Goal: Communication & Community: Participate in discussion

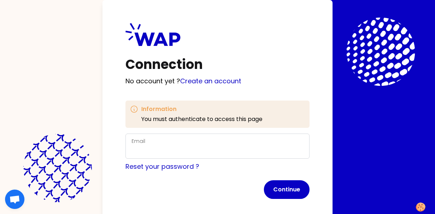
click at [188, 140] on div "Email" at bounding box center [218, 146] width 172 height 19
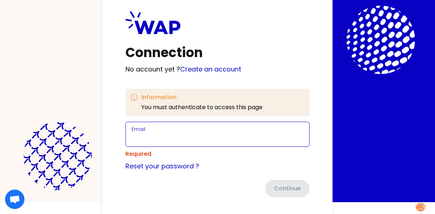
scroll to position [18, 0]
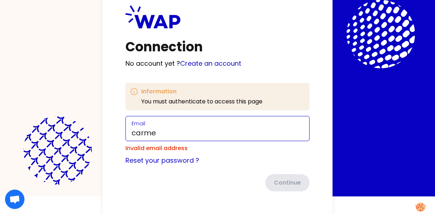
type input "[PERSON_NAME][EMAIL_ADDRESS][PERSON_NAME][DOMAIN_NAME]"
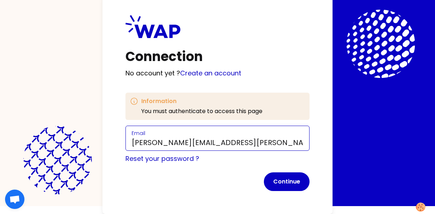
scroll to position [8, 0]
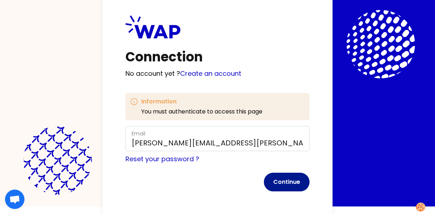
click at [285, 183] on button "Continue" at bounding box center [287, 182] width 46 height 19
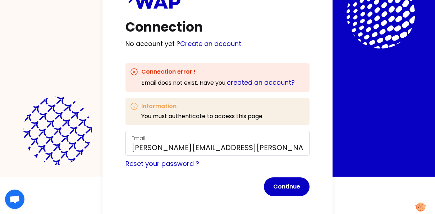
scroll to position [0, 0]
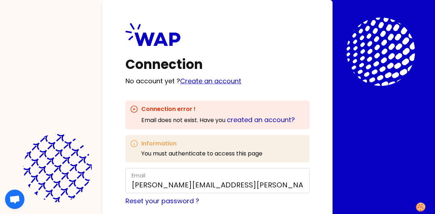
click at [206, 78] on link "Create an account" at bounding box center [210, 81] width 61 height 9
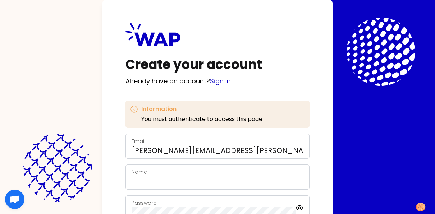
scroll to position [36, 0]
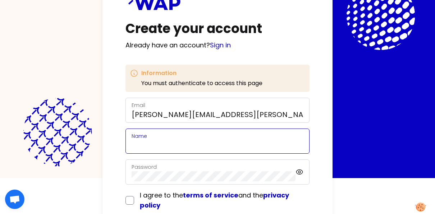
click at [177, 148] on input "Name" at bounding box center [218, 146] width 172 height 10
type input "[PERSON_NAME]"
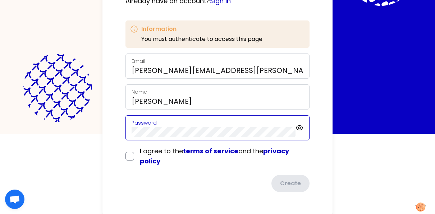
scroll to position [81, 0]
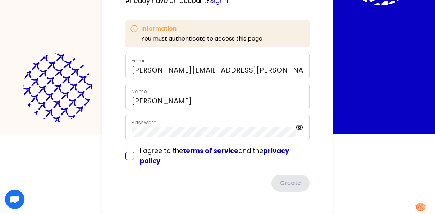
click at [130, 158] on input "checkbox" at bounding box center [130, 156] width 9 height 9
checkbox input "true"
click at [280, 187] on button "Create" at bounding box center [290, 184] width 40 height 19
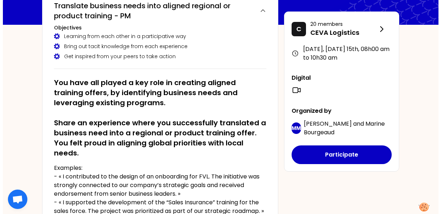
scroll to position [56, 0]
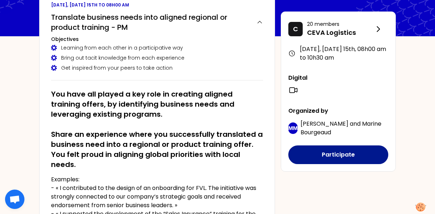
click at [347, 155] on button "Participate" at bounding box center [339, 155] width 100 height 19
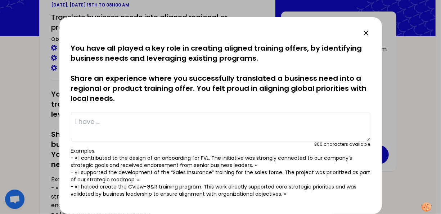
click at [175, 124] on textarea at bounding box center [220, 127] width 299 height 30
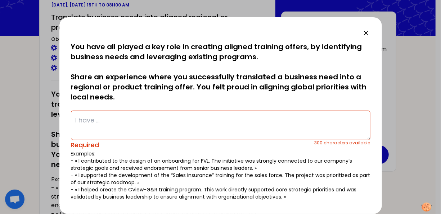
scroll to position [0, 0]
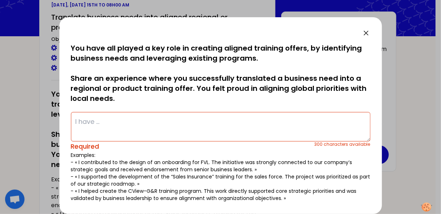
click at [160, 126] on textarea at bounding box center [220, 127] width 299 height 30
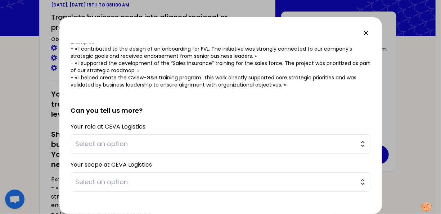
scroll to position [144, 0]
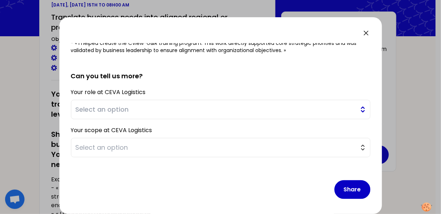
type textarea "Took Global People Review program/training/communication and deployed to the re…"
click at [128, 109] on span "Select an option" at bounding box center [216, 110] width 280 height 10
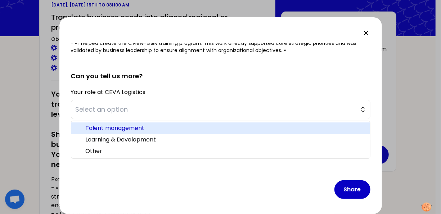
click at [127, 129] on span "Talent management" at bounding box center [225, 128] width 279 height 9
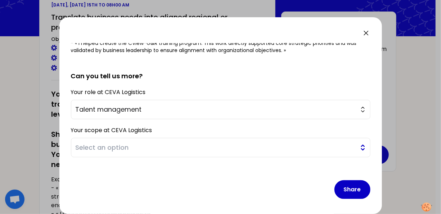
click at [131, 147] on span "Select an option" at bounding box center [216, 148] width 280 height 10
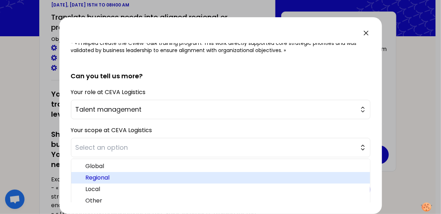
click at [120, 174] on span "Regional" at bounding box center [225, 178] width 279 height 9
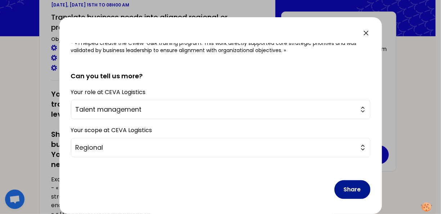
click at [344, 191] on button "Share" at bounding box center [352, 190] width 36 height 19
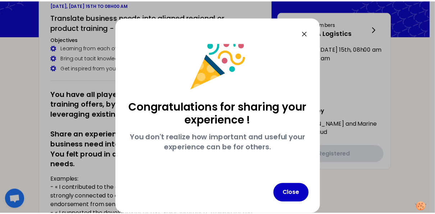
scroll to position [12, 0]
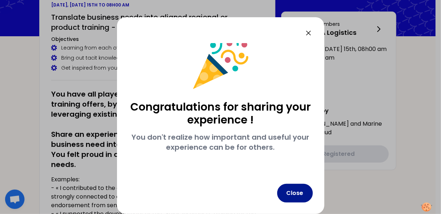
click at [295, 193] on button "Close" at bounding box center [295, 193] width 36 height 19
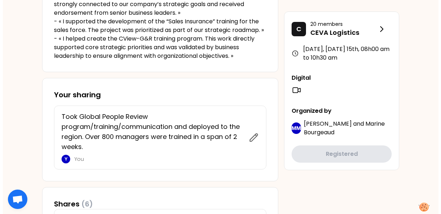
scroll to position [236, 0]
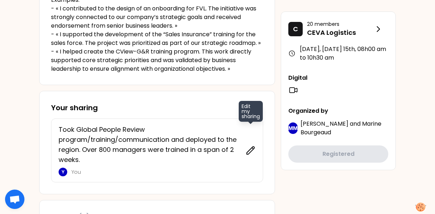
click at [248, 150] on icon at bounding box center [251, 151] width 10 height 10
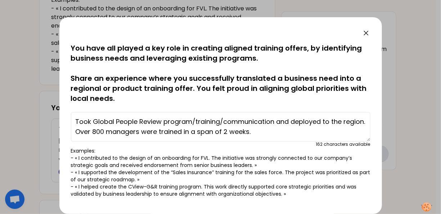
click at [74, 122] on textarea "Took Global People Review program/training/communication and deployed to the re…" at bounding box center [220, 127] width 299 height 30
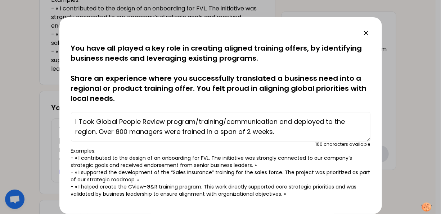
click at [94, 123] on textarea "I Took Global People Review program/training/communication and deployed to the …" at bounding box center [220, 127] width 299 height 30
click at [180, 121] on textarea "I Took the Global People Review program/training/communication and deployed to …" at bounding box center [220, 127] width 299 height 30
drag, startPoint x: 179, startPoint y: 122, endPoint x: 206, endPoint y: 122, distance: 27.7
click at [206, 122] on textarea "I Took the Global People Review program/training/communication and deployed to …" at bounding box center [220, 127] width 299 height 30
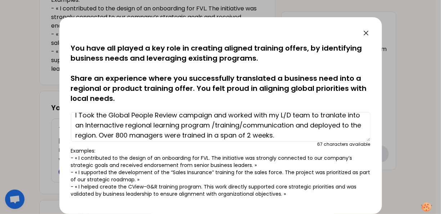
scroll to position [10, 0]
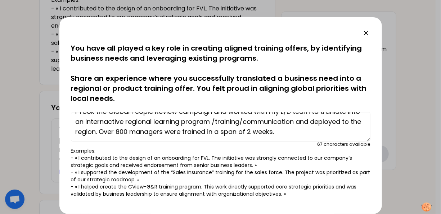
click at [226, 122] on textarea "I Took the Global People Review campaign and worked with my L/D team to tranlat…" at bounding box center [220, 127] width 299 height 30
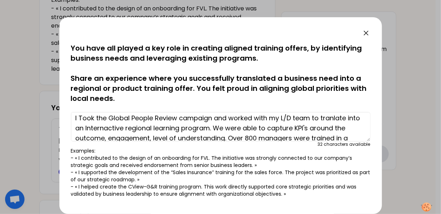
scroll to position [0, 0]
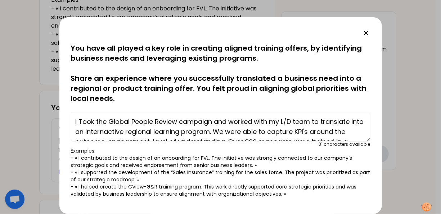
drag, startPoint x: 81, startPoint y: 121, endPoint x: 100, endPoint y: 130, distance: 21.2
click at [81, 121] on textarea "I Took the Global People Review campaign and worked with my L/D team to transla…" at bounding box center [220, 127] width 299 height 30
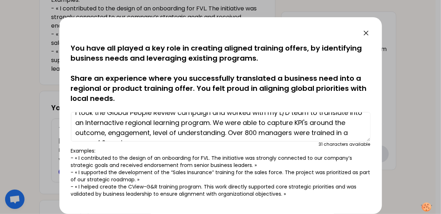
scroll to position [14, 0]
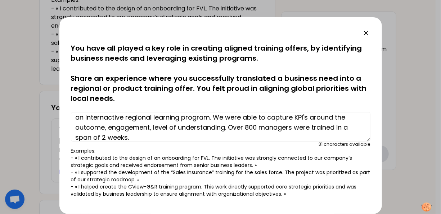
click at [238, 127] on textarea "I took the Global People Review campaign and worked with my L/D team to transla…" at bounding box center [220, 127] width 299 height 30
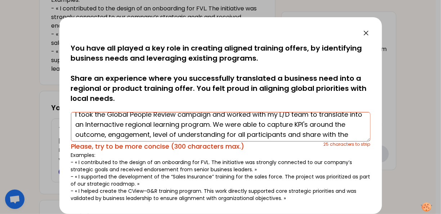
scroll to position [0, 0]
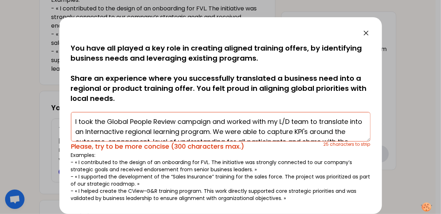
drag, startPoint x: 230, startPoint y: 131, endPoint x: 280, endPoint y: 132, distance: 49.3
click at [280, 132] on textarea "I took the Global People Review campaign and worked with my L/D team to transla…" at bounding box center [220, 127] width 299 height 30
click at [266, 132] on textarea "I took the Global People Review campaign and worked with my L/D team to transla…" at bounding box center [220, 127] width 299 height 30
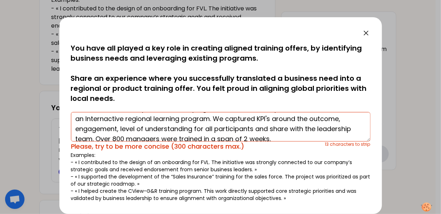
scroll to position [20, 0]
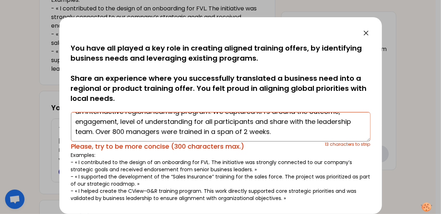
click at [316, 129] on textarea "I took the Global People Review campaign and worked with my L/D team to transla…" at bounding box center [220, 127] width 299 height 30
drag, startPoint x: 132, startPoint y: 132, endPoint x: 148, endPoint y: 132, distance: 16.2
click at [148, 132] on textarea "I took the Global People Review campaign and worked with my L/D team to transla…" at bounding box center [220, 127] width 299 height 30
drag, startPoint x: 153, startPoint y: 121, endPoint x: 176, endPoint y: 122, distance: 23.1
click at [176, 122] on textarea "I took the Global People Review campaign and worked with my L/D team to transla…" at bounding box center [220, 127] width 299 height 30
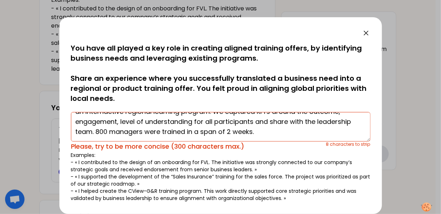
click at [176, 122] on textarea "I took the Global People Review campaign and worked with my L/D team to transla…" at bounding box center [220, 127] width 299 height 30
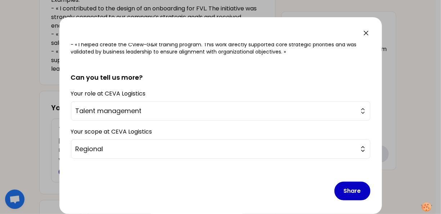
scroll to position [145, 0]
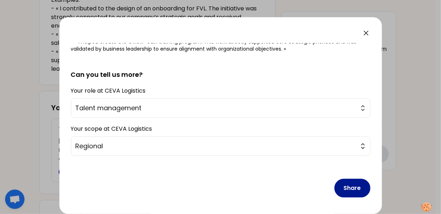
type textarea "I took the Global People Review campaign and worked with my L/D team to transla…"
click at [343, 186] on button "Share" at bounding box center [352, 188] width 36 height 19
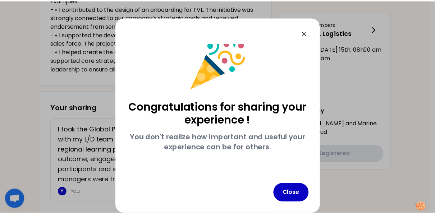
scroll to position [12, 0]
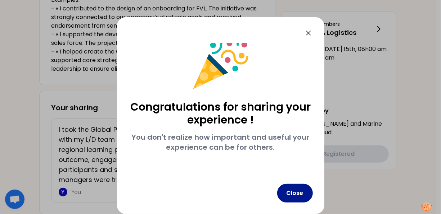
click at [297, 191] on button "Close" at bounding box center [295, 193] width 36 height 19
